Goal: Information Seeking & Learning: Learn about a topic

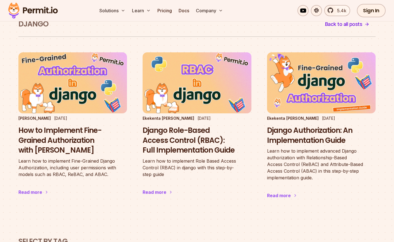
scroll to position [31, 0]
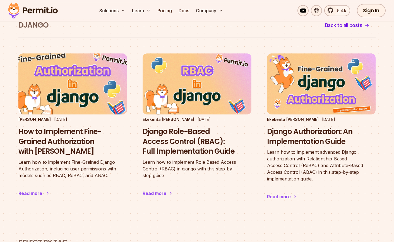
click at [71, 148] on h3 "How to Implement Fine-Grained Authorization with [PERSON_NAME]" at bounding box center [72, 142] width 108 height 30
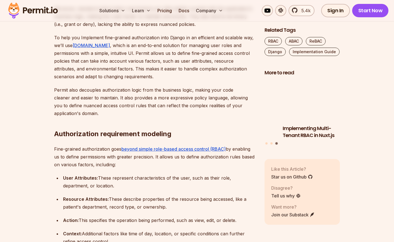
scroll to position [1097, 0]
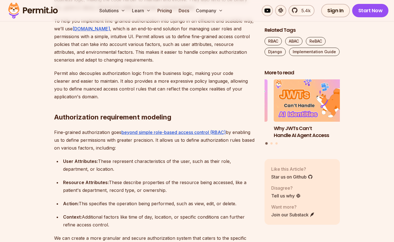
drag, startPoint x: 166, startPoint y: 106, endPoint x: 166, endPoint y: 70, distance: 35.4
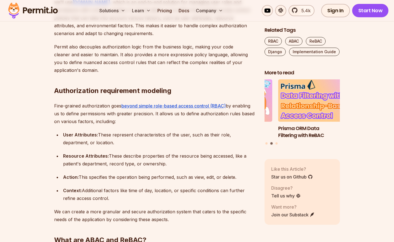
scroll to position [1130, 0]
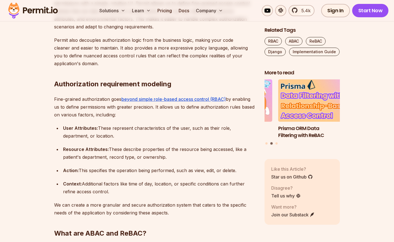
drag, startPoint x: 203, startPoint y: 101, endPoint x: 201, endPoint y: 77, distance: 24.6
drag, startPoint x: 197, startPoint y: 74, endPoint x: 208, endPoint y: 98, distance: 26.7
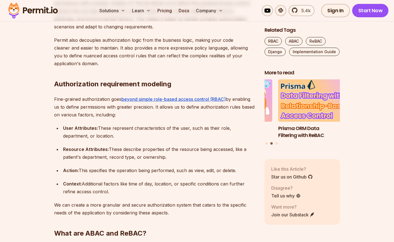
drag, startPoint x: 206, startPoint y: 99, endPoint x: 207, endPoint y: 75, distance: 23.7
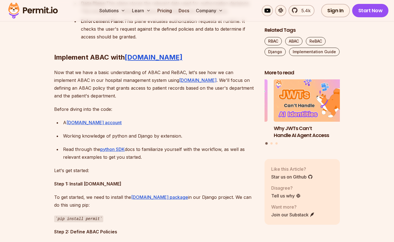
scroll to position [1952, 0]
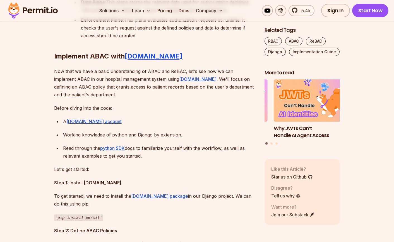
click at [142, 14] on div "Data Plane: This plane stores the relevant data used for authorization decision…" at bounding box center [168, 6] width 174 height 16
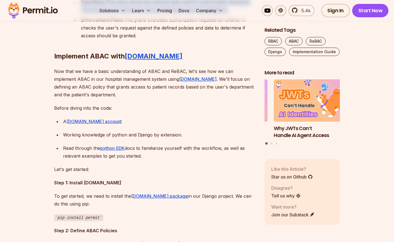
click at [142, 14] on div "Data Plane: This plane stores the relevant data used for authorization decision…" at bounding box center [168, 6] width 174 height 16
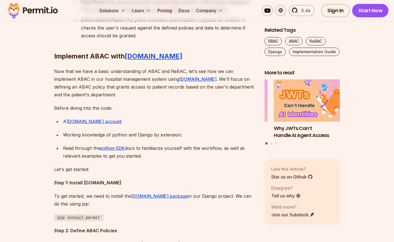
click at [142, 14] on div "Data Plane: This plane stores the relevant data used for authorization decision…" at bounding box center [168, 6] width 174 height 16
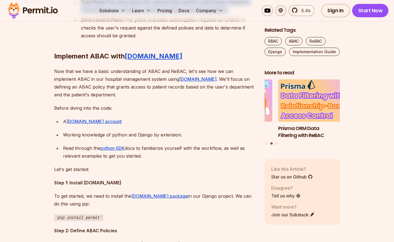
click at [142, 14] on div "Data Plane: This plane stores the relevant data used for authorization decision…" at bounding box center [168, 6] width 174 height 16
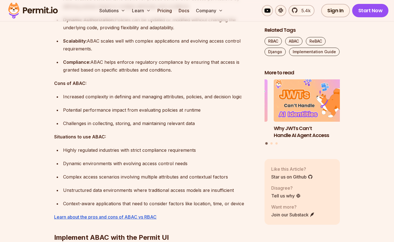
scroll to position [2702, 0]
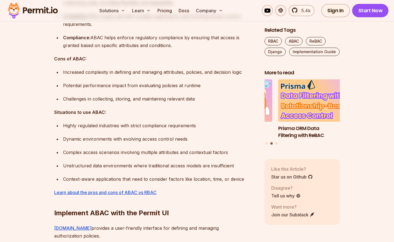
drag, startPoint x: 135, startPoint y: 180, endPoint x: 140, endPoint y: 158, distance: 22.3
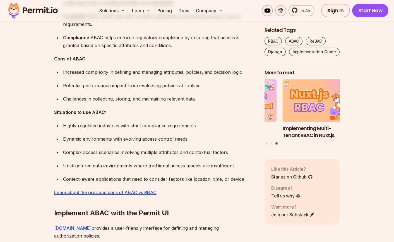
drag, startPoint x: 146, startPoint y: 193, endPoint x: 140, endPoint y: 180, distance: 14.5
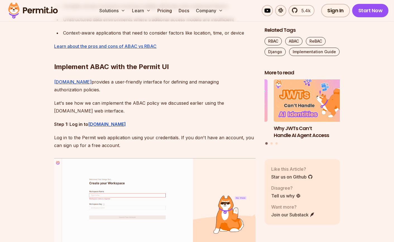
scroll to position [2851, 0]
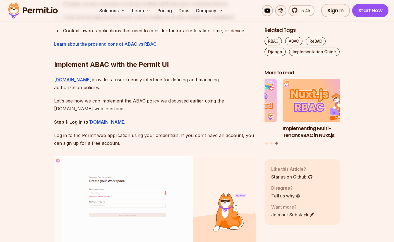
drag, startPoint x: 115, startPoint y: 128, endPoint x: 176, endPoint y: 135, distance: 62.2
drag, startPoint x: 182, startPoint y: 137, endPoint x: 180, endPoint y: 119, distance: 18.8
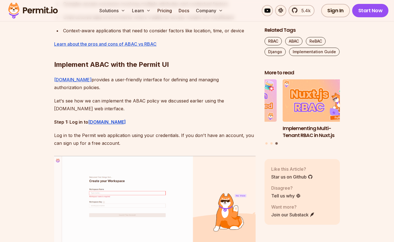
drag, startPoint x: 177, startPoint y: 120, endPoint x: 183, endPoint y: 139, distance: 20.3
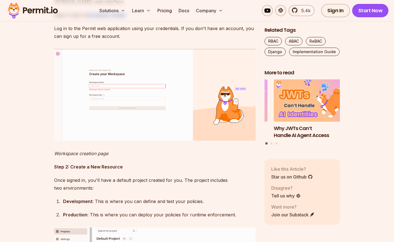
scroll to position [2938, 0]
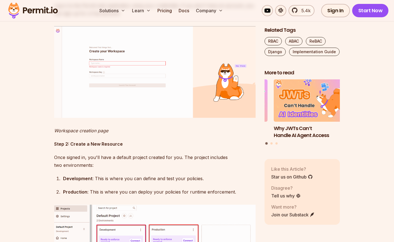
scroll to position [2986, 0]
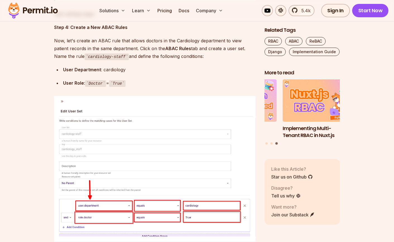
scroll to position [3977, 0]
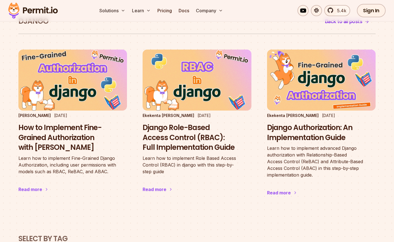
scroll to position [31, 0]
